Goal: Task Accomplishment & Management: Use online tool/utility

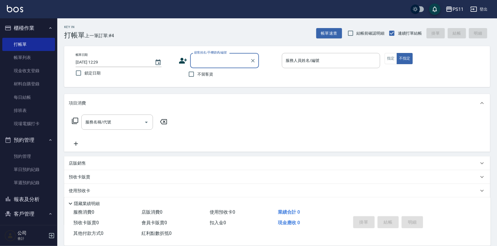
scroll to position [17, 0]
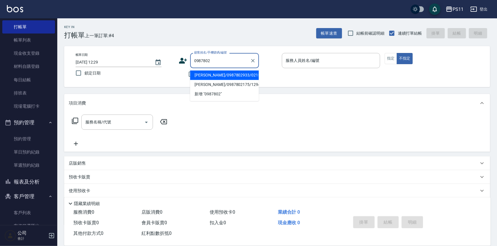
click at [214, 75] on li "[PERSON_NAME]/0987802933/0215" at bounding box center [224, 75] width 69 height 9
type input "[PERSON_NAME]/0987802933/0215"
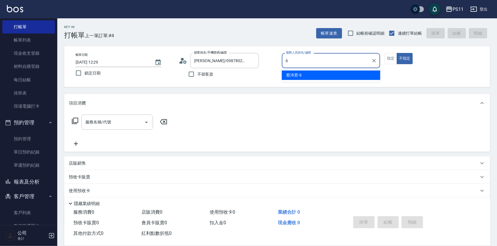
type input "[PERSON_NAME]6"
type button "false"
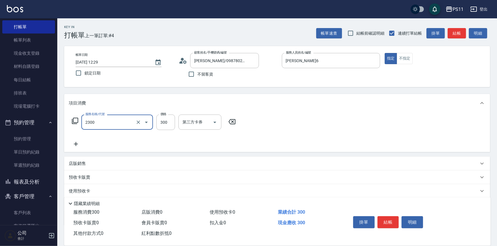
type input "剪髮(2300)"
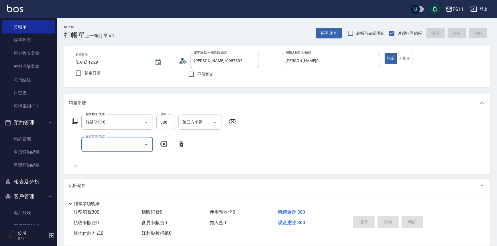
type input "[DATE] 13:23"
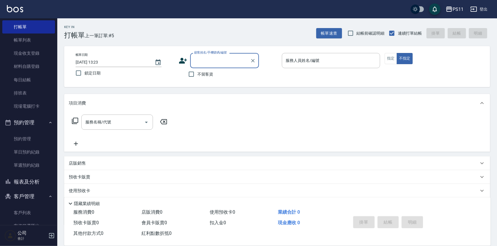
drag, startPoint x: 37, startPoint y: 182, endPoint x: 37, endPoint y: 179, distance: 3.7
click at [37, 182] on button "報表及分析" at bounding box center [28, 182] width 53 height 15
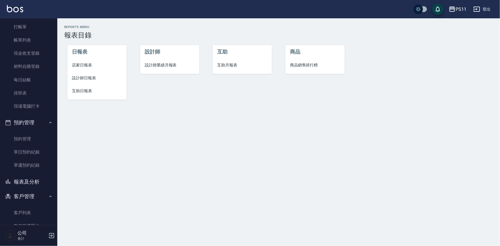
click at [80, 81] on li "設計師日報表" at bounding box center [96, 78] width 59 height 13
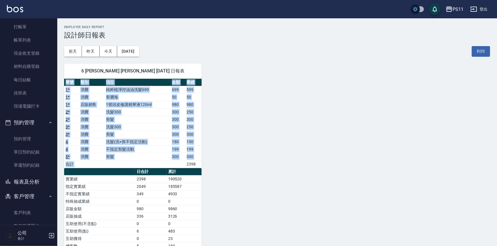
drag, startPoint x: 188, startPoint y: 163, endPoint x: 206, endPoint y: 164, distance: 18.6
click at [206, 164] on div "6 [PERSON_NAME] [PERSON_NAME] [DATE] 日報表 單號 類別 項目 金額 業績 1 * 消費 純粹植淨控油油洗髮699 699…" at bounding box center [273, 176] width 433 height 238
click at [221, 165] on div "6 [PERSON_NAME] [PERSON_NAME] [DATE] 日報表 單號 類別 項目 金額 業績 1 * 消費 純粹植淨控油油洗髮699 699…" at bounding box center [273, 176] width 433 height 238
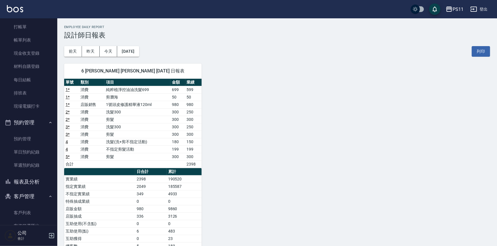
click at [283, 192] on div "6 [PERSON_NAME] [PERSON_NAME] [DATE] 日報表 單號 類別 項目 金額 業績 1 * 消費 純粹植淨控油油洗髮699 699…" at bounding box center [273, 176] width 433 height 238
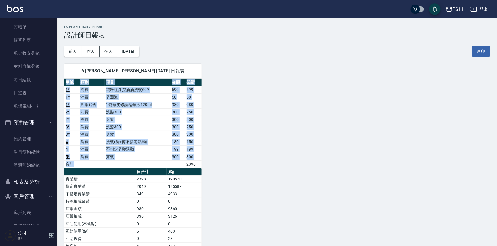
drag, startPoint x: 186, startPoint y: 163, endPoint x: 207, endPoint y: 163, distance: 21.5
click at [207, 163] on div "6 [PERSON_NAME] [PERSON_NAME] [DATE] 日報表 單號 類別 項目 金額 業績 1 * 消費 純粹植淨控油油洗髮699 699…" at bounding box center [273, 176] width 433 height 238
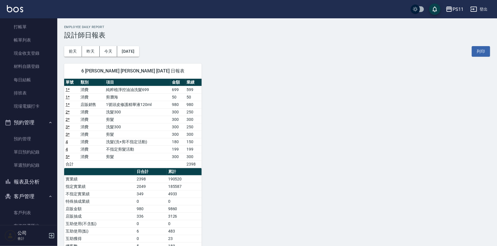
click at [318, 191] on div "6 [PERSON_NAME] [PERSON_NAME] [DATE] 日報表 單號 類別 項目 金額 業績 1 * 消費 純粹植淨控油油洗髮699 699…" at bounding box center [273, 176] width 433 height 238
click at [24, 66] on link "材料自購登錄" at bounding box center [28, 66] width 53 height 13
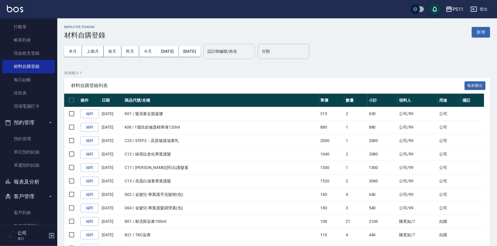
click at [254, 44] on div "設計師編號/姓名" at bounding box center [230, 51] width 52 height 15
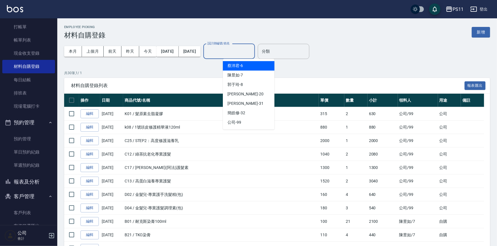
click at [250, 61] on div "[PERSON_NAME]6" at bounding box center [249, 65] width 52 height 9
type input "[PERSON_NAME]6"
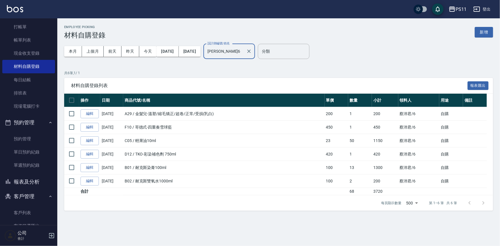
click at [34, 175] on button "報表及分析" at bounding box center [28, 182] width 53 height 15
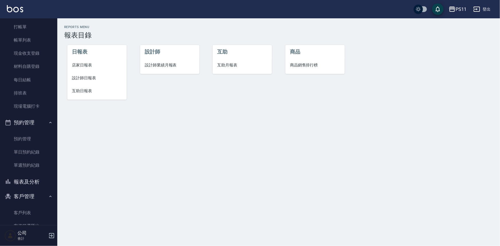
click at [71, 76] on li "設計師日報表" at bounding box center [96, 78] width 59 height 13
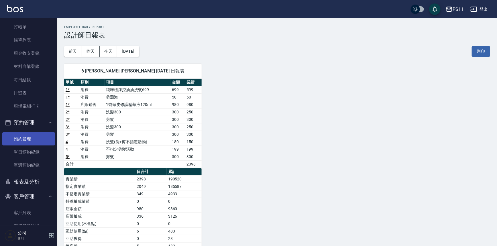
click at [27, 140] on link "預約管理" at bounding box center [28, 138] width 53 height 13
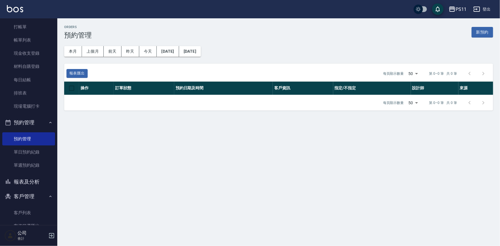
click at [31, 183] on button "報表及分析" at bounding box center [28, 182] width 53 height 15
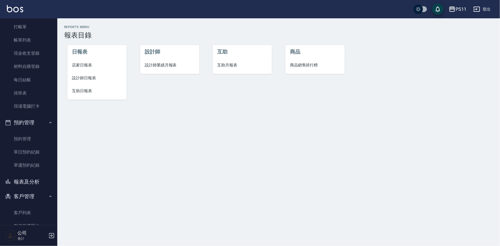
click at [88, 79] on span "設計師日報表" at bounding box center [97, 78] width 50 height 6
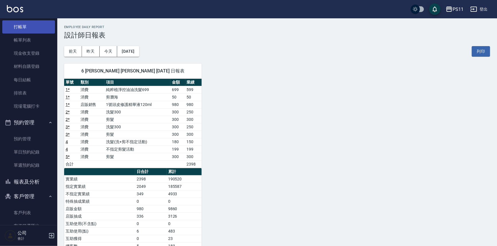
click at [37, 24] on link "打帳單" at bounding box center [28, 26] width 53 height 13
